Goal: Task Accomplishment & Management: Use online tool/utility

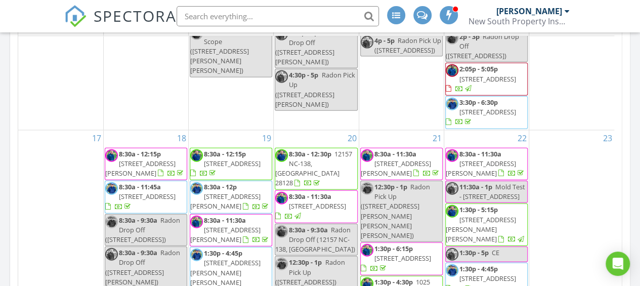
scroll to position [1164, 0]
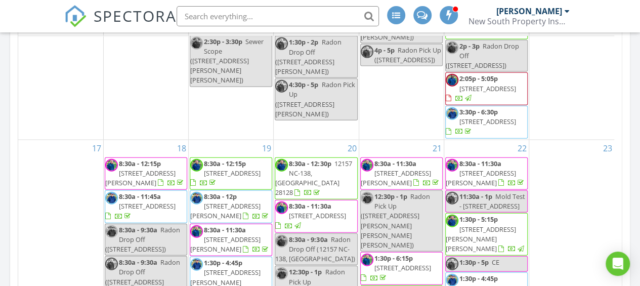
click at [218, 12] on input "text" at bounding box center [278, 16] width 202 height 20
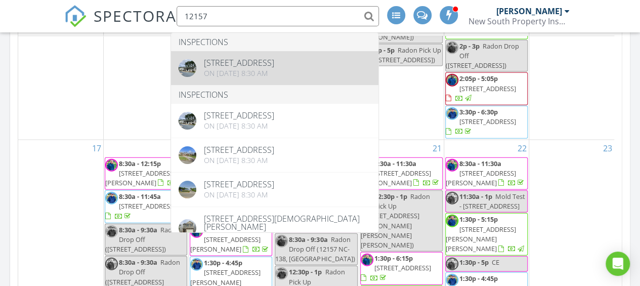
type input "12157"
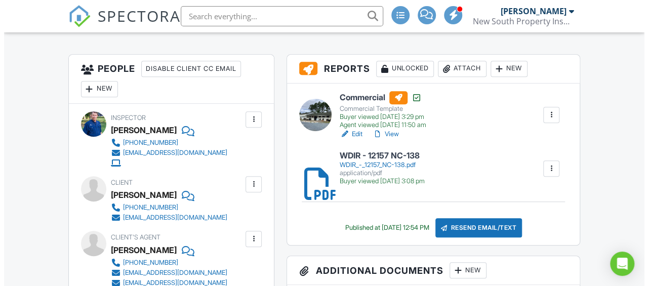
scroll to position [202, 0]
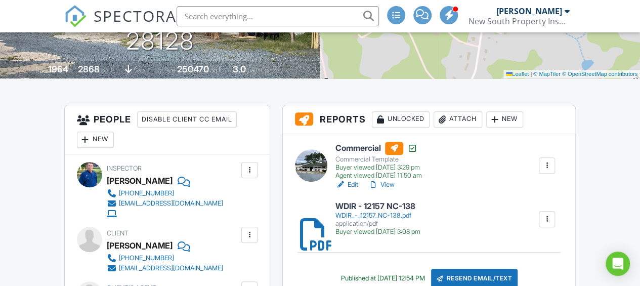
click at [514, 118] on div "New" at bounding box center [504, 119] width 37 height 16
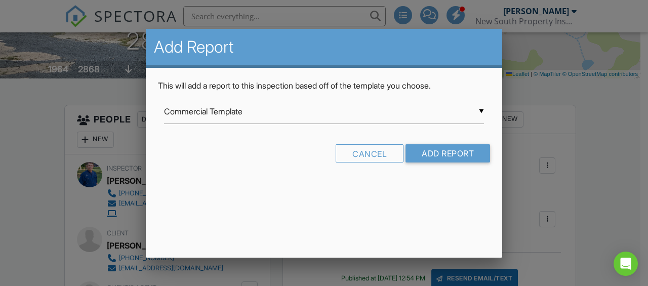
click at [482, 111] on div "▼ Commercial Template Commercial Template NC - Residential Inspection SC - Resi…" at bounding box center [324, 111] width 320 height 25
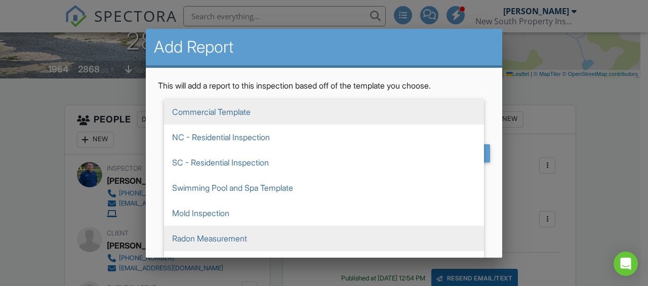
click at [227, 238] on span "Radon Measurement" at bounding box center [324, 238] width 320 height 25
type input "Radon Measurement"
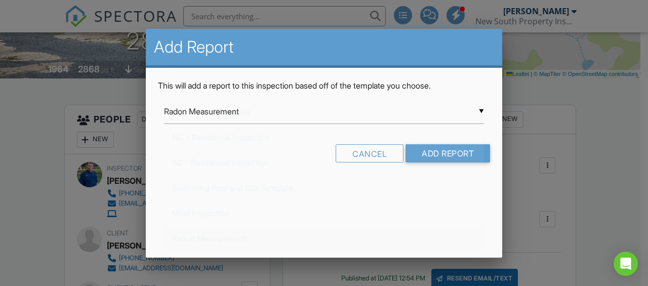
scroll to position [116, 0]
click at [447, 149] on input "Add Report" at bounding box center [447, 153] width 84 height 18
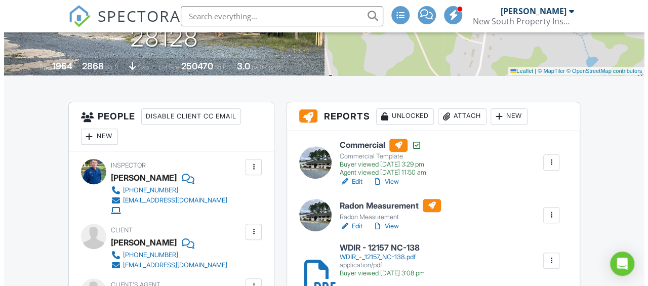
scroll to position [202, 0]
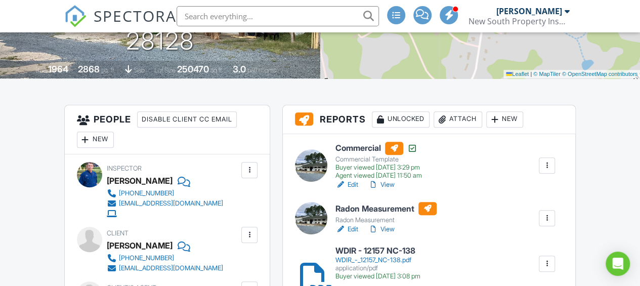
click at [471, 116] on div "Attach" at bounding box center [458, 119] width 49 height 16
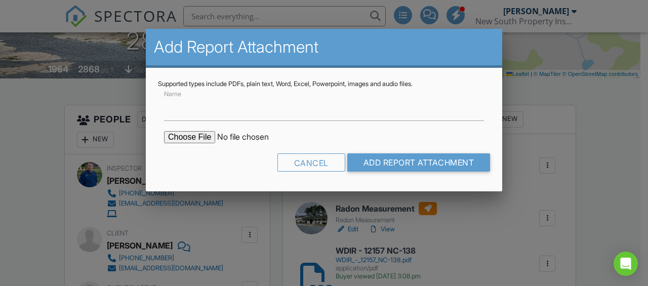
click at [193, 135] on input "file" at bounding box center [250, 137] width 172 height 12
type input "C:\fakepath\Afam - 12157 NC-138 Radon Report.pdf"
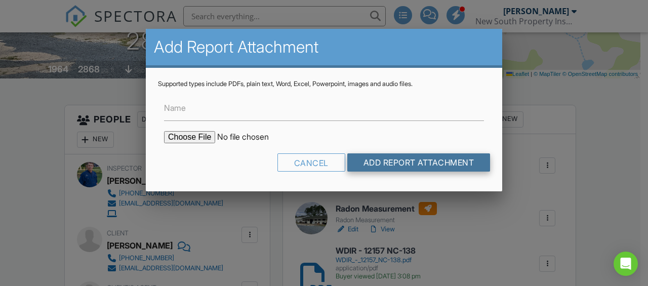
click at [390, 160] on input "Add Report Attachment" at bounding box center [418, 162] width 143 height 18
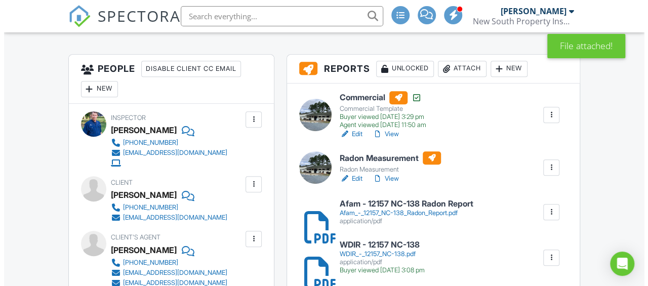
scroll to position [304, 0]
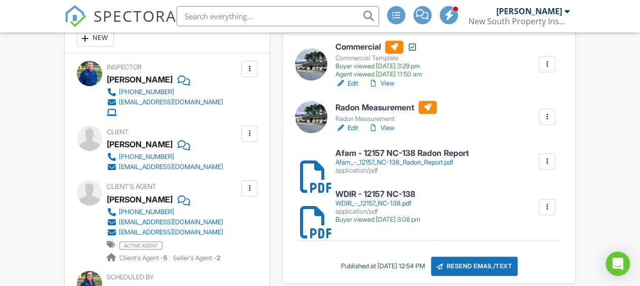
click at [550, 116] on div at bounding box center [547, 117] width 10 height 10
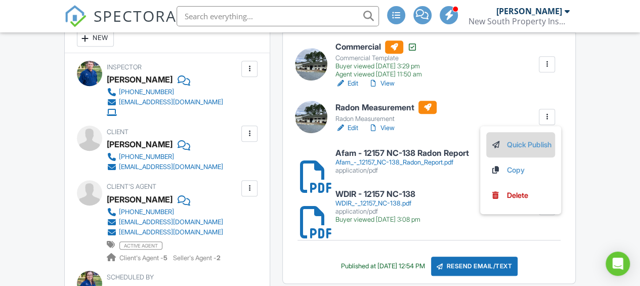
click at [527, 141] on link "Quick Publish" at bounding box center [520, 144] width 61 height 11
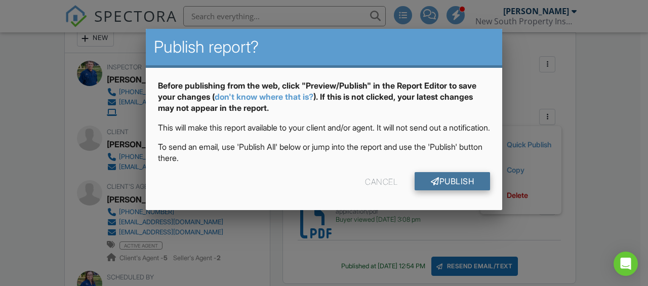
click at [464, 190] on link "Publish" at bounding box center [451, 181] width 75 height 18
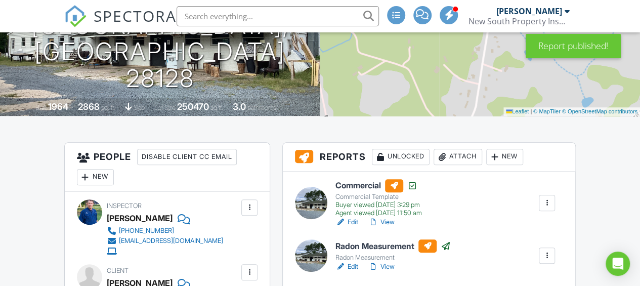
scroll to position [304, 0]
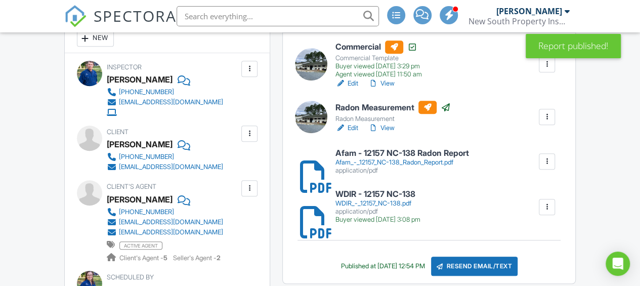
click at [544, 161] on div at bounding box center [547, 161] width 10 height 10
click at [491, 146] on div "Afam - 12157 NC-138 Radon Report Afam_-_12157_NC-138_Radon_Report.pdf applicati…" at bounding box center [429, 161] width 280 height 32
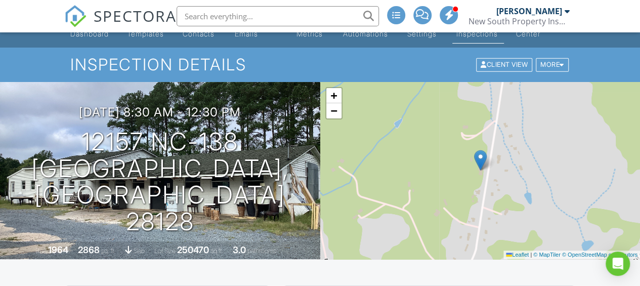
scroll to position [0, 0]
